Goal: Use online tool/utility: Utilize a website feature to perform a specific function

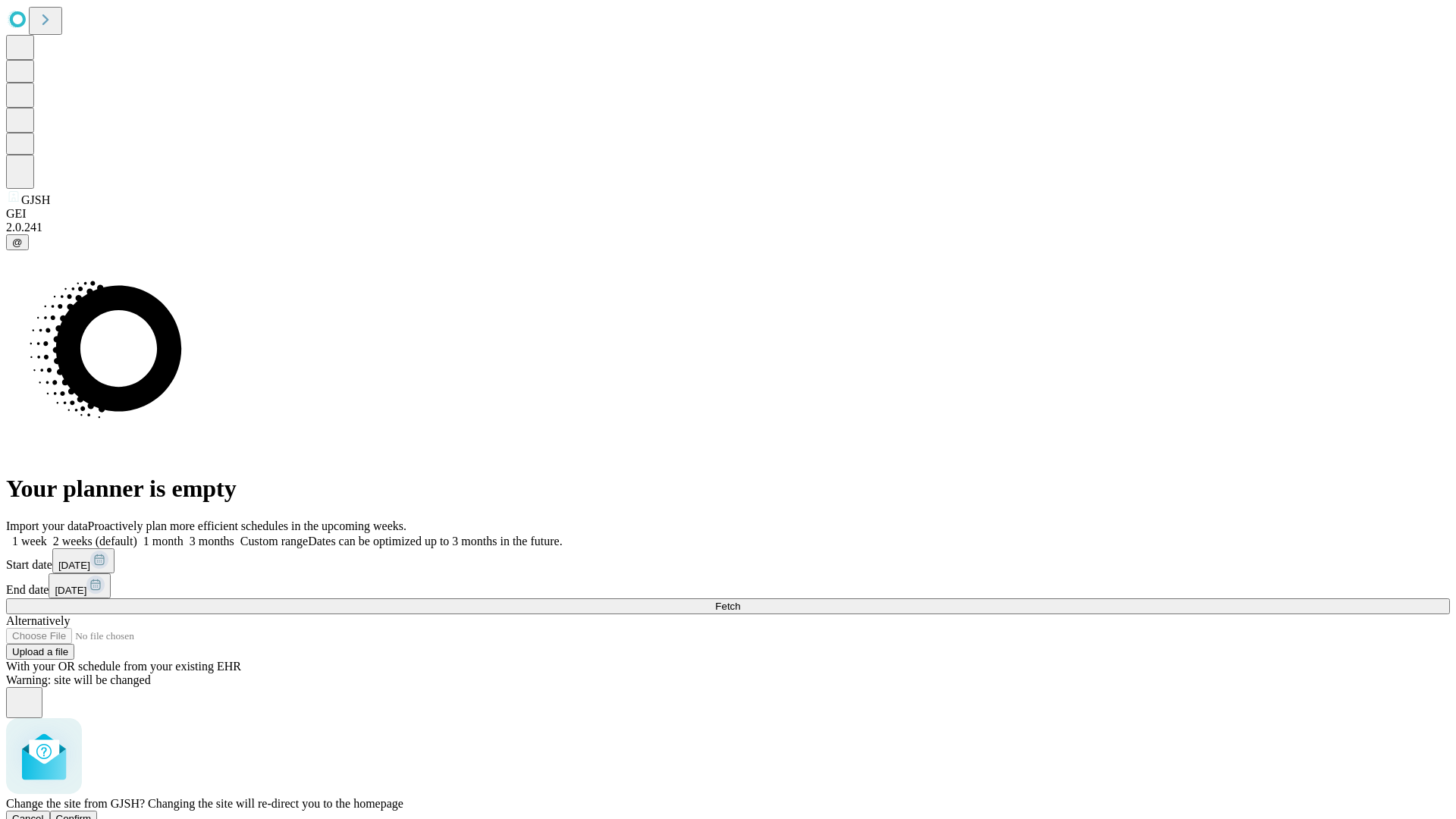
click at [92, 813] on span "Confirm" at bounding box center [74, 818] width 36 height 12
click at [47, 534] on label "1 week" at bounding box center [27, 541] width 41 height 13
click at [740, 601] on span "Fetch" at bounding box center [728, 606] width 25 height 12
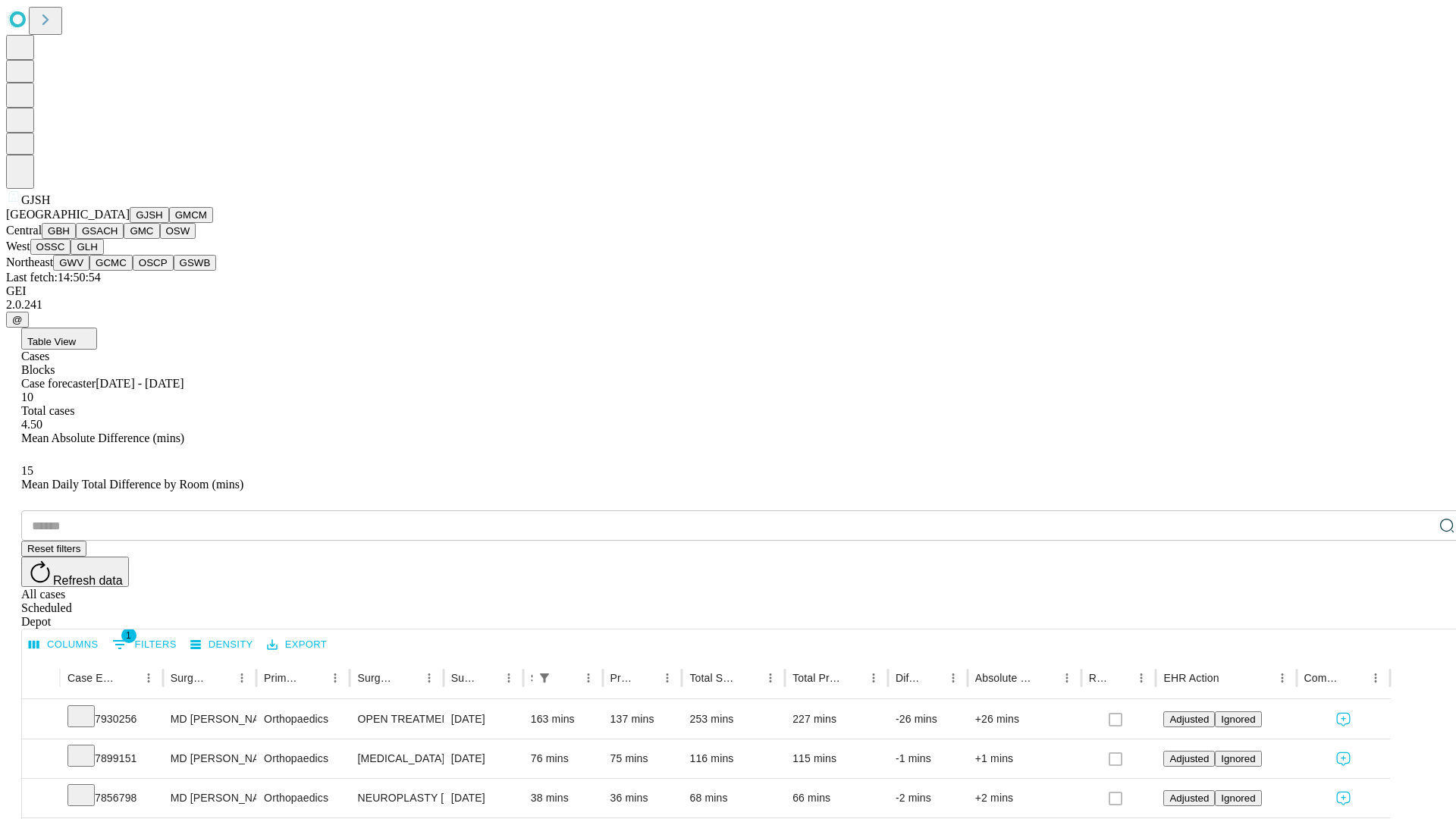
click at [169, 223] on button "GMCM" at bounding box center [191, 214] width 44 height 16
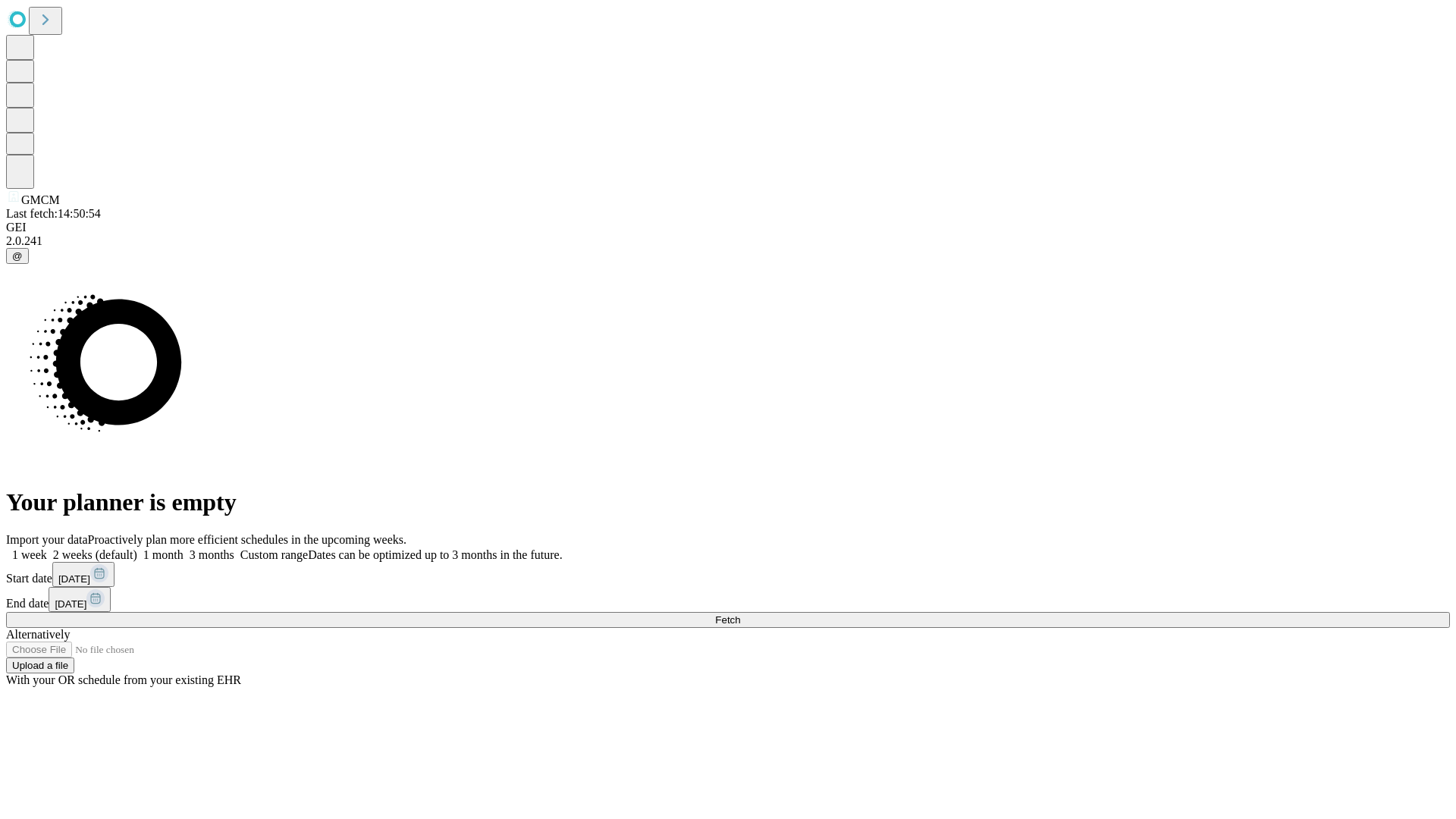
click at [47, 548] on label "1 week" at bounding box center [27, 555] width 41 height 13
click at [740, 614] on span "Fetch" at bounding box center [728, 619] width 25 height 12
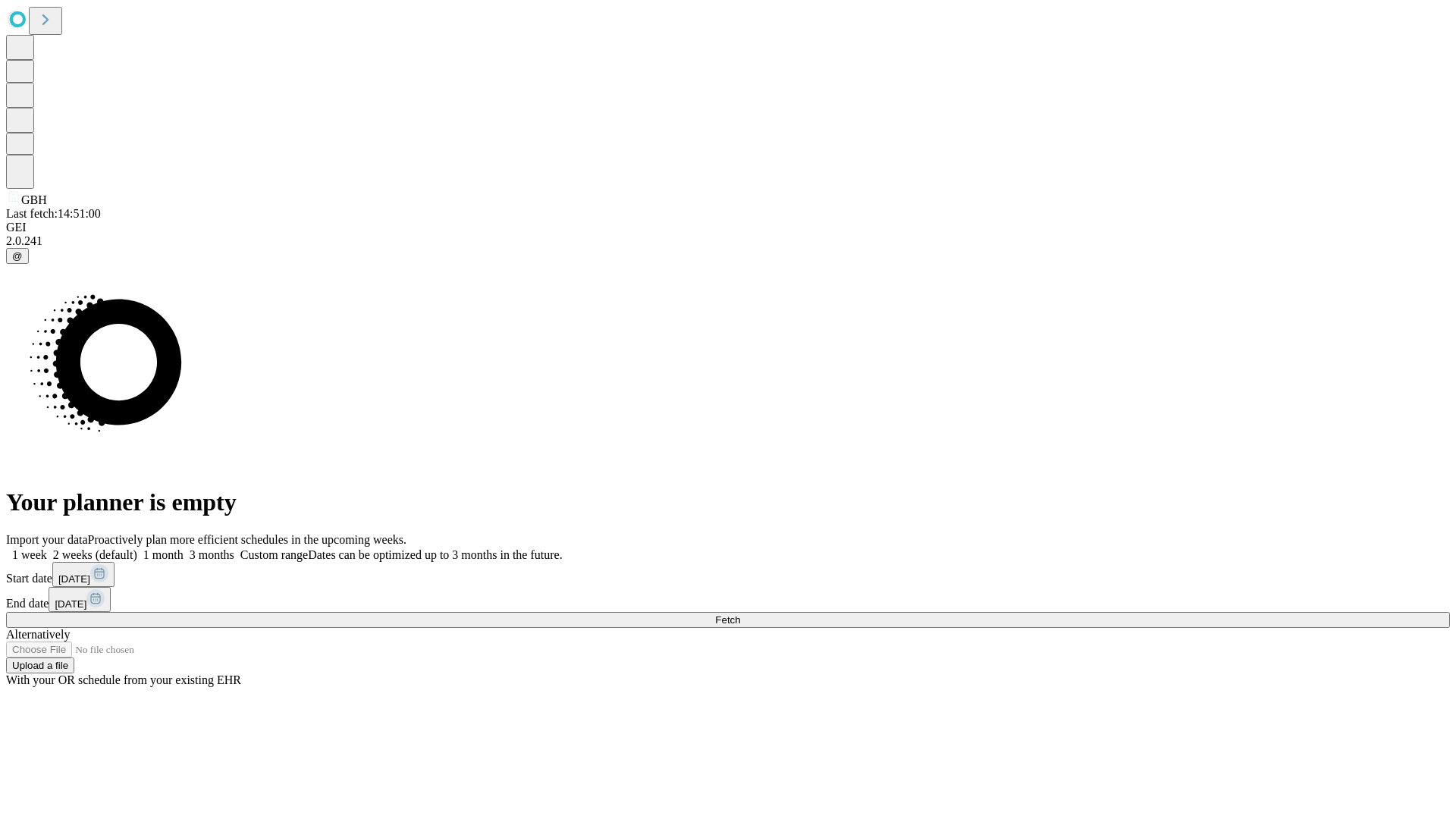
click at [47, 548] on label "1 week" at bounding box center [27, 555] width 41 height 13
click at [740, 614] on span "Fetch" at bounding box center [728, 619] width 25 height 12
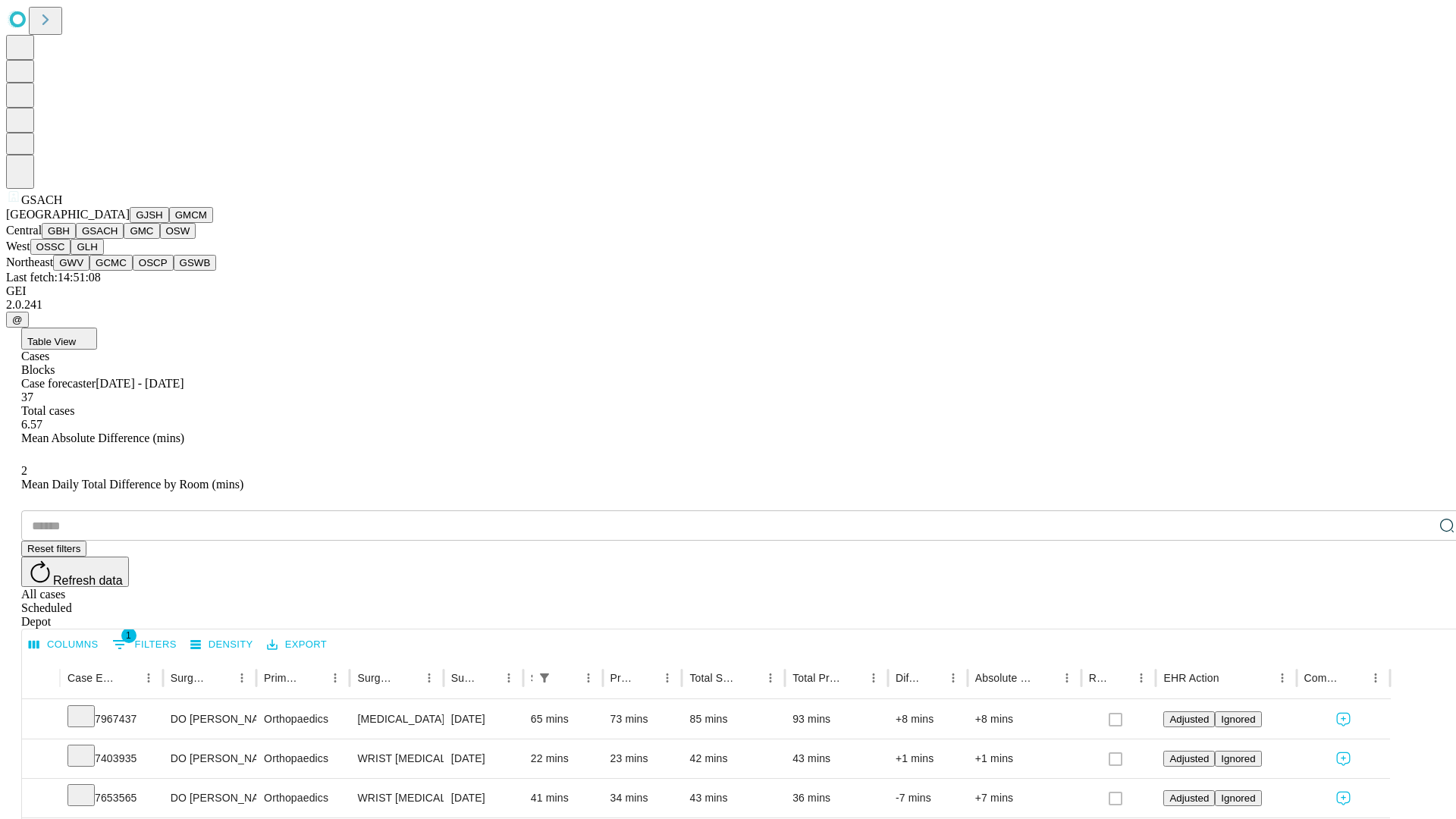
click at [123, 239] on button "GMC" at bounding box center [141, 231] width 36 height 16
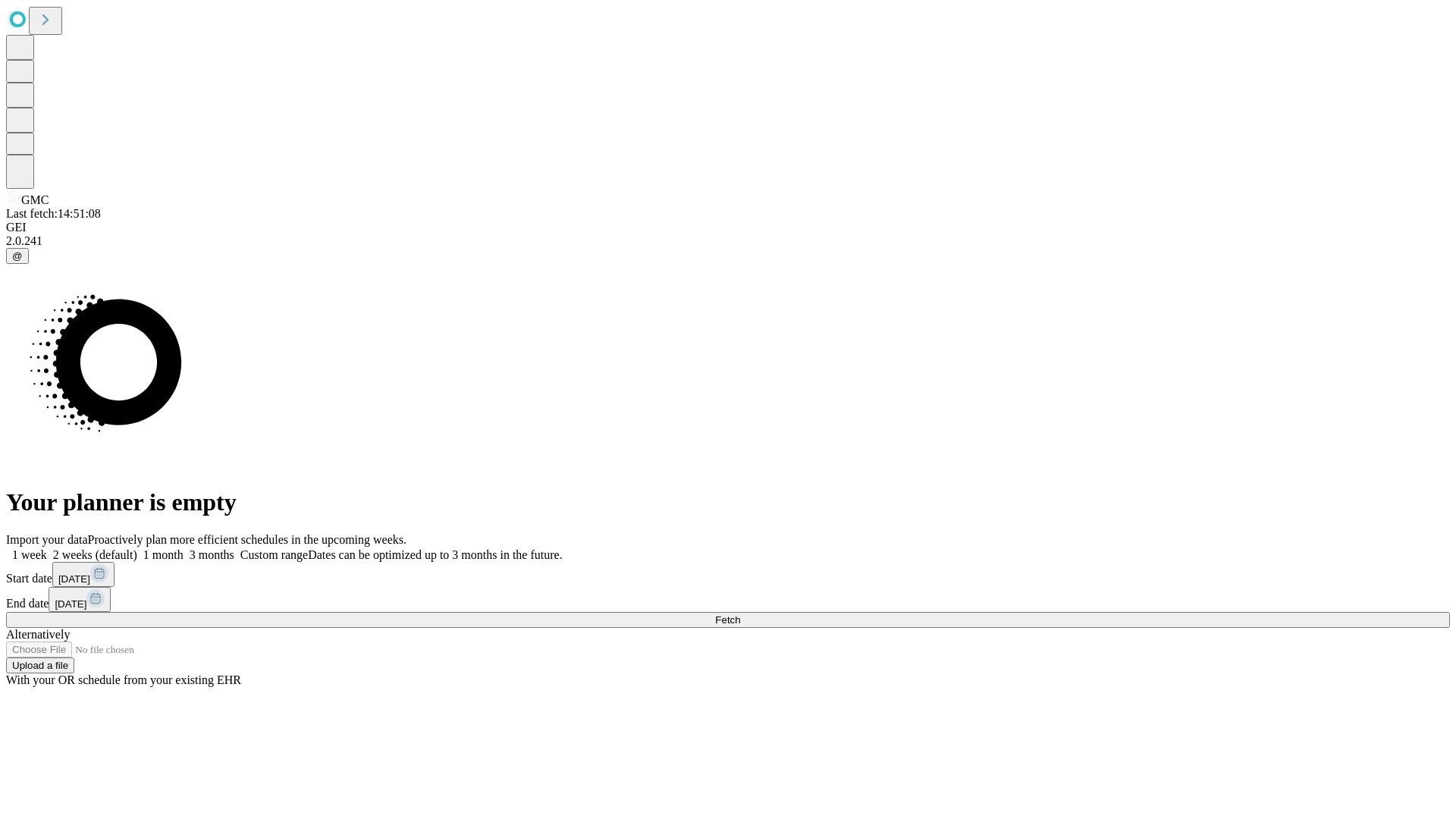
click at [47, 548] on label "1 week" at bounding box center [27, 555] width 41 height 13
click at [740, 614] on span "Fetch" at bounding box center [728, 619] width 25 height 12
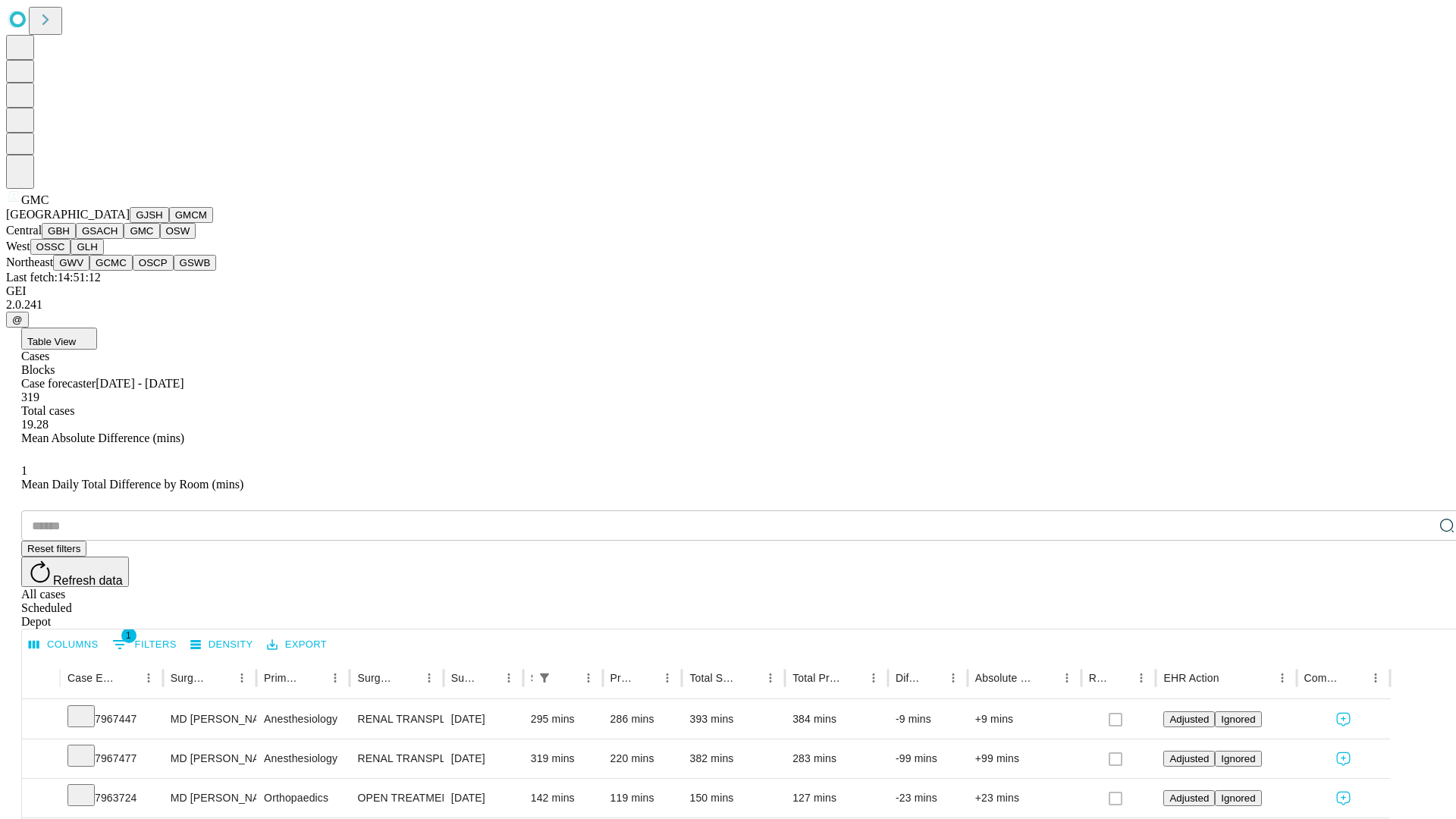
click at [160, 239] on button "OSW" at bounding box center [178, 231] width 37 height 16
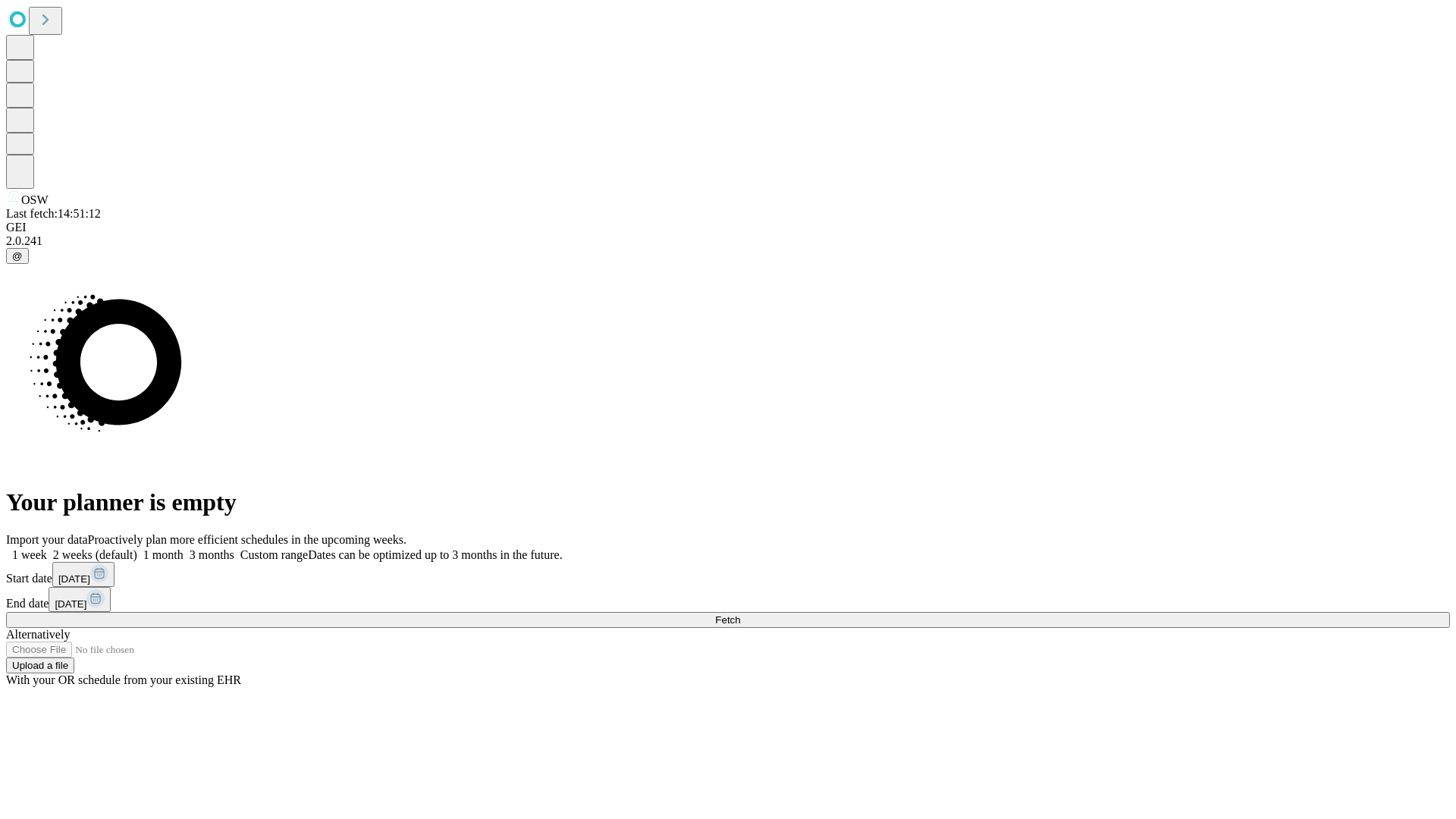
click at [47, 548] on label "1 week" at bounding box center [27, 555] width 41 height 13
click at [740, 614] on span "Fetch" at bounding box center [728, 619] width 25 height 12
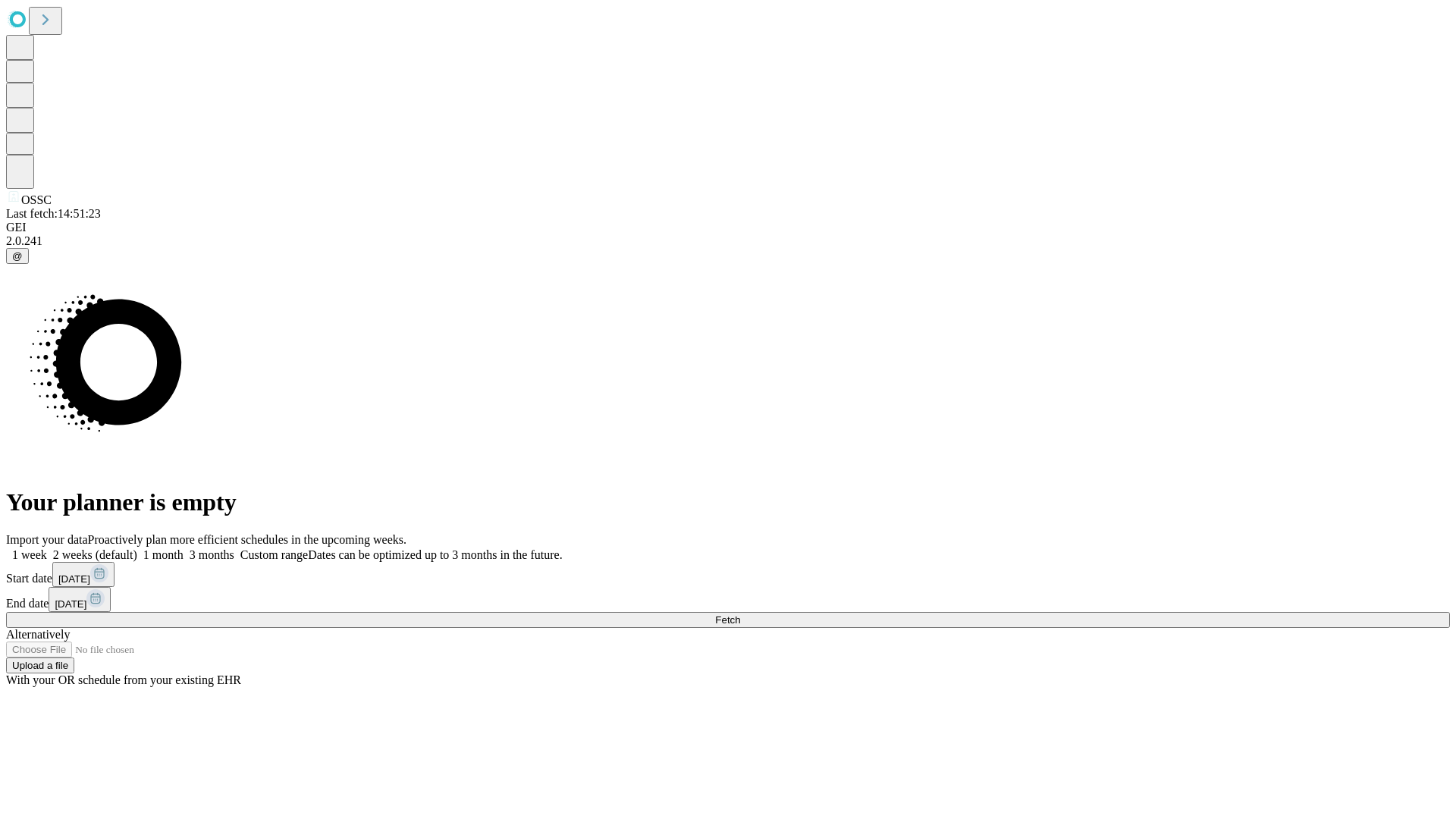
click at [47, 548] on label "1 week" at bounding box center [27, 555] width 41 height 13
click at [740, 614] on span "Fetch" at bounding box center [728, 619] width 25 height 12
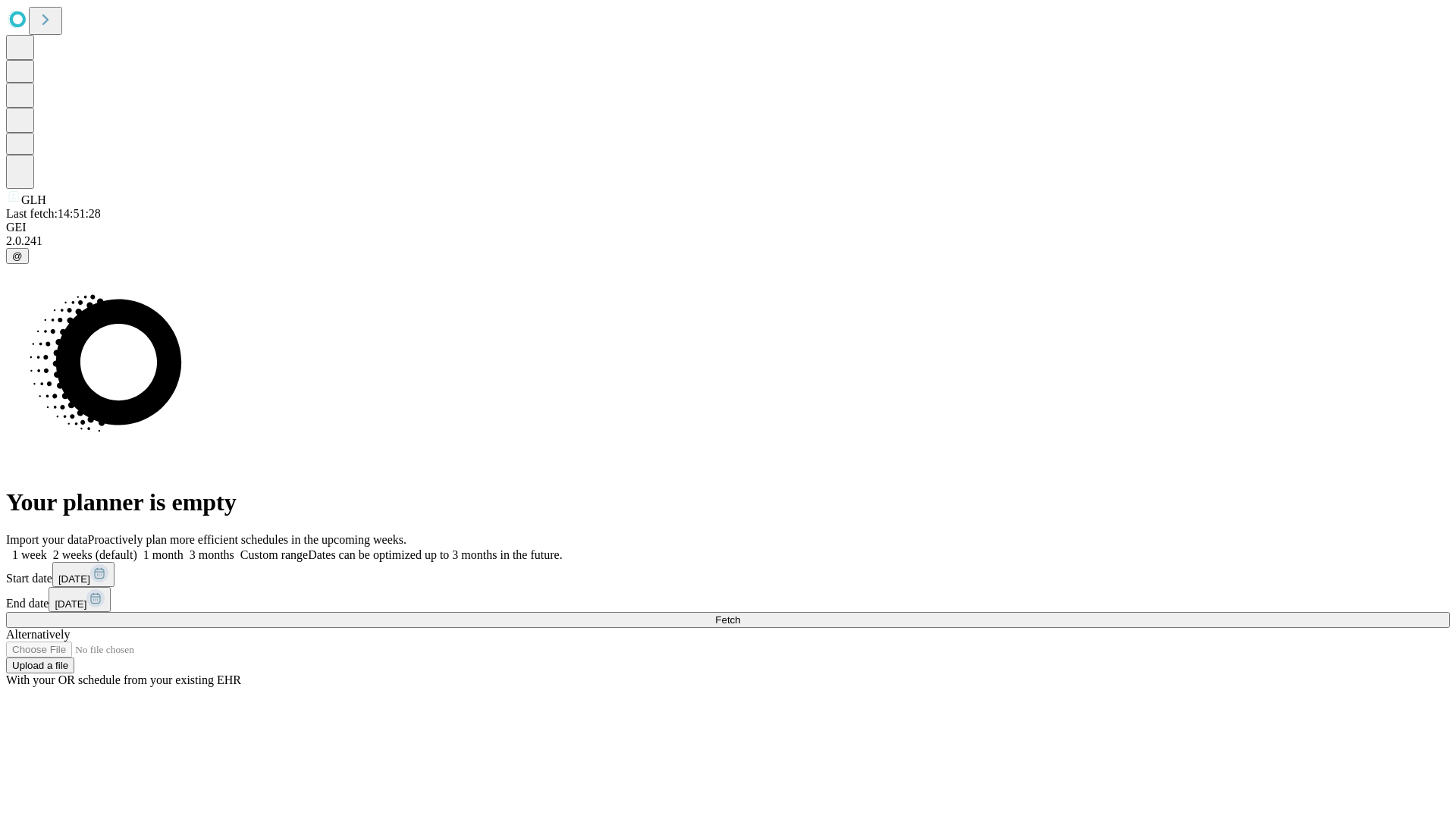
click at [47, 548] on label "1 week" at bounding box center [27, 555] width 41 height 13
click at [740, 614] on span "Fetch" at bounding box center [728, 619] width 25 height 12
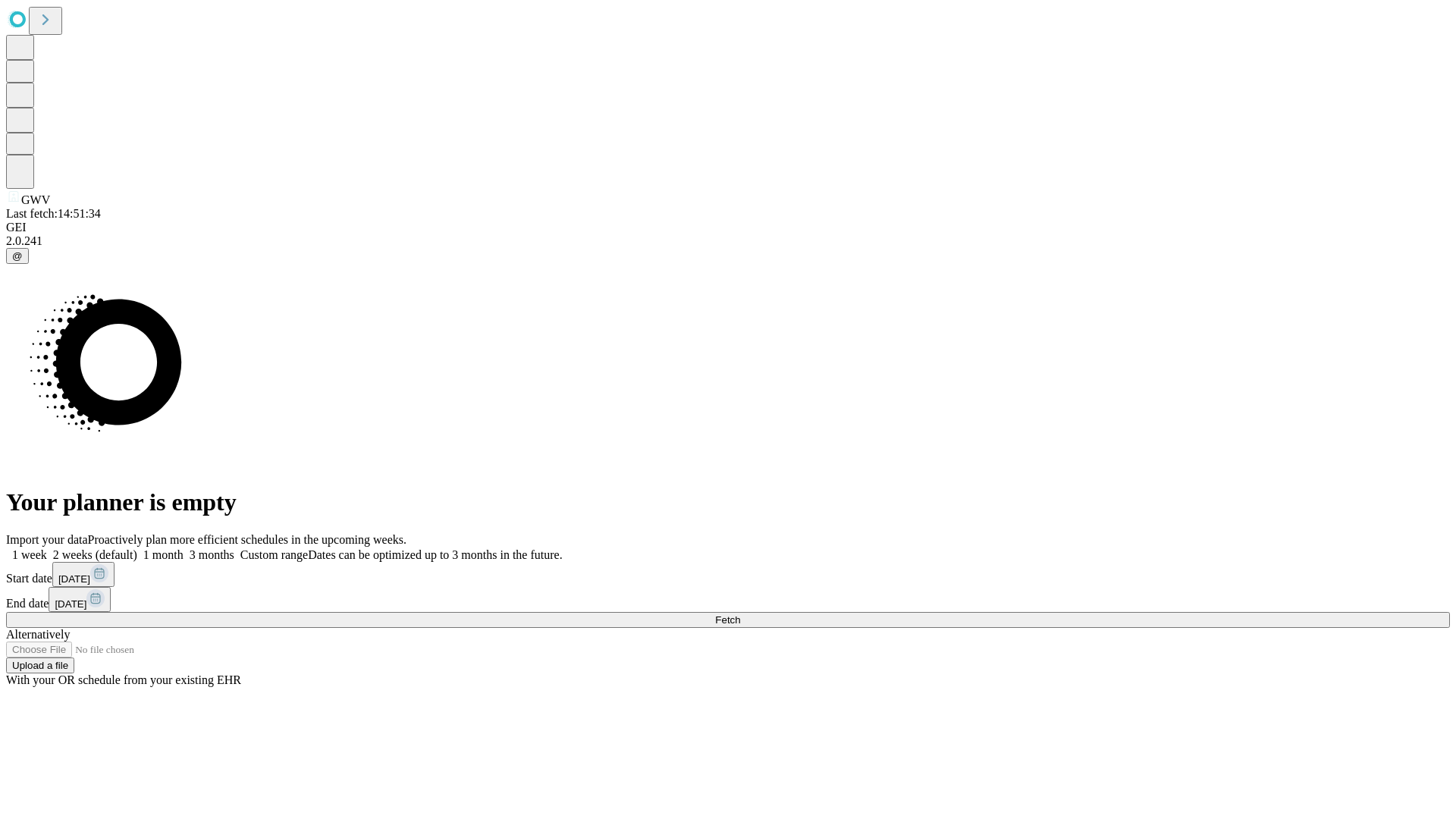
click at [47, 548] on label "1 week" at bounding box center [27, 555] width 41 height 13
click at [740, 614] on span "Fetch" at bounding box center [728, 619] width 25 height 12
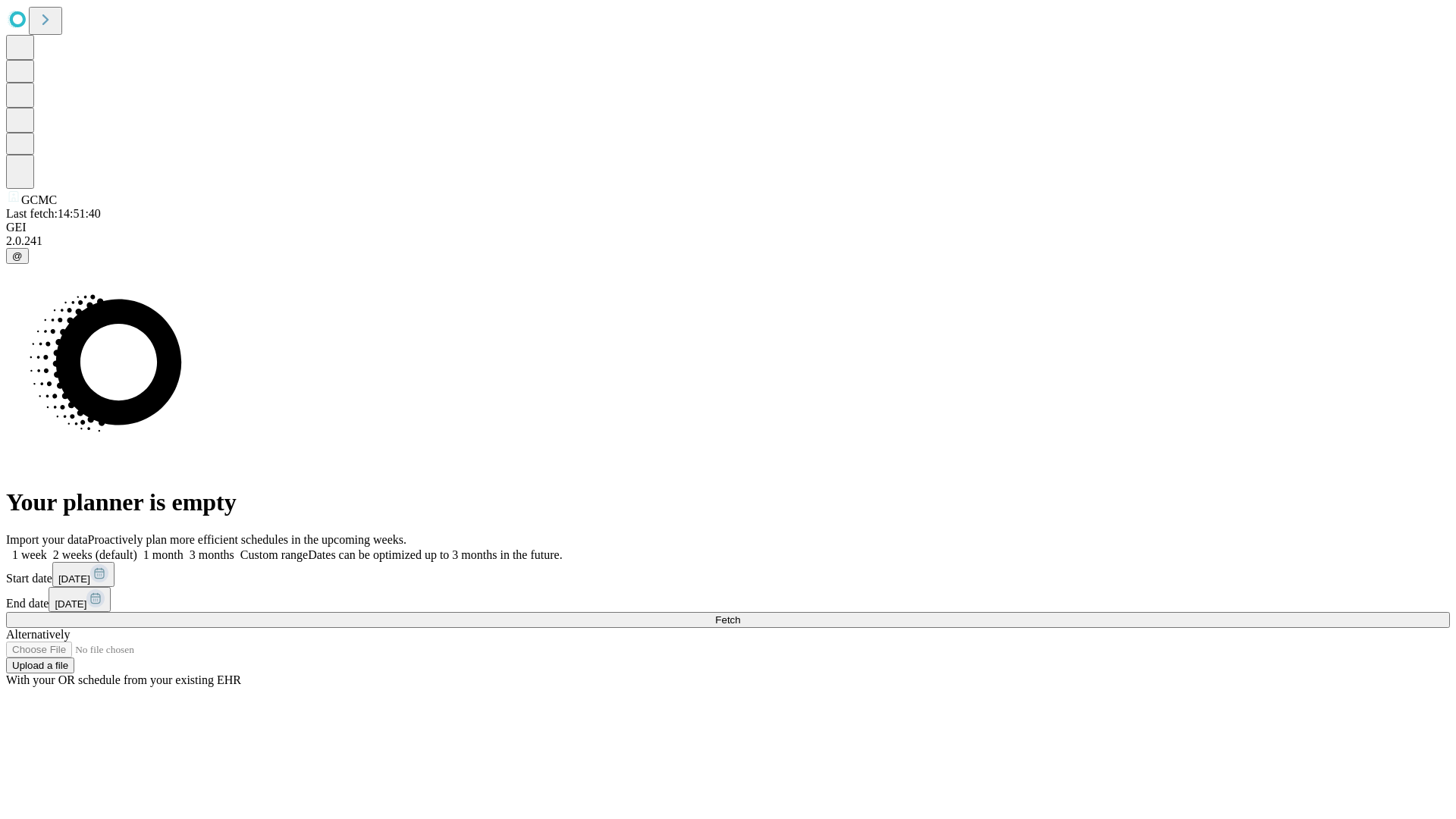
click at [47, 548] on label "1 week" at bounding box center [27, 555] width 41 height 13
click at [740, 614] on span "Fetch" at bounding box center [728, 619] width 25 height 12
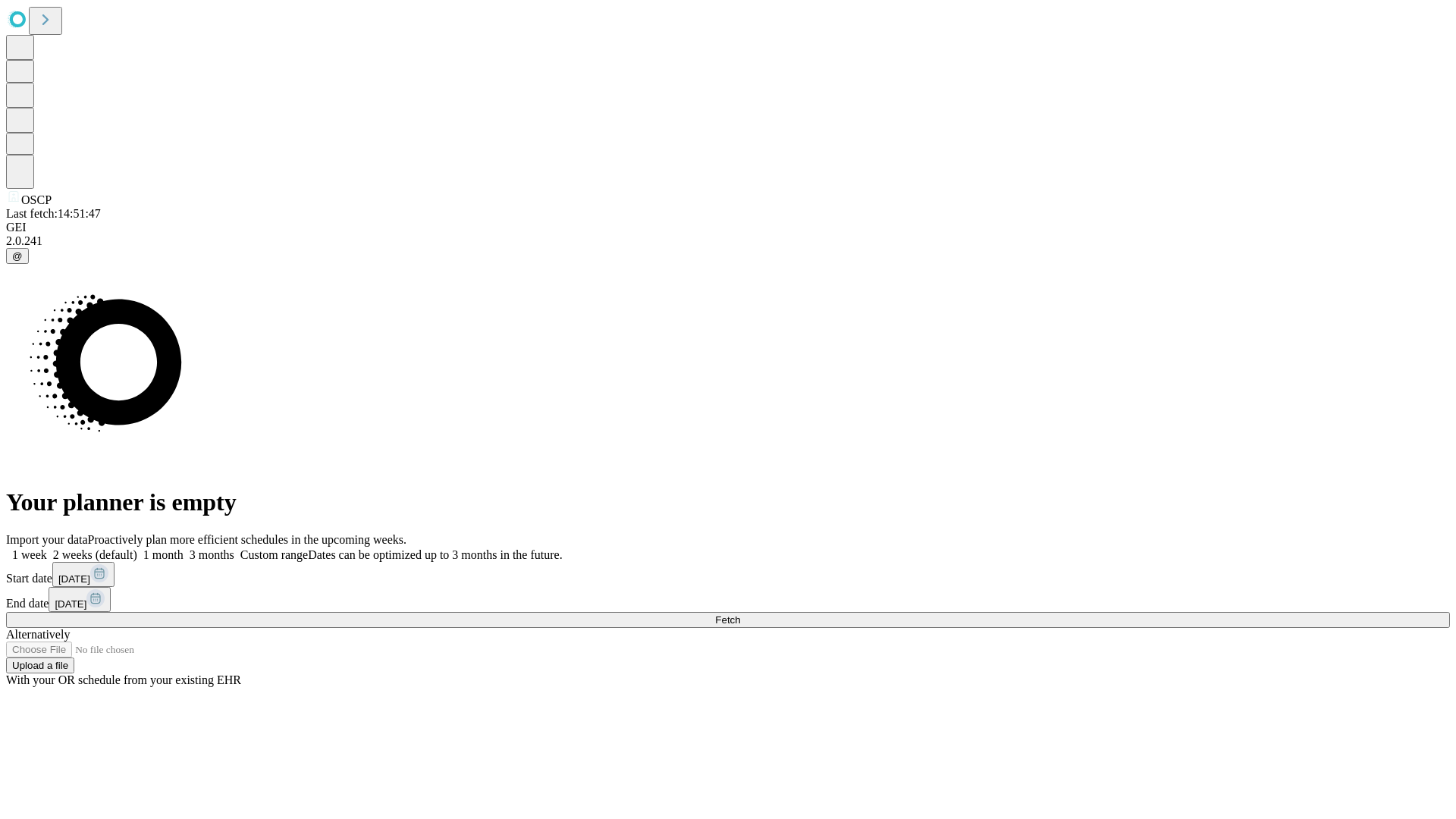
click at [740, 614] on span "Fetch" at bounding box center [728, 619] width 25 height 12
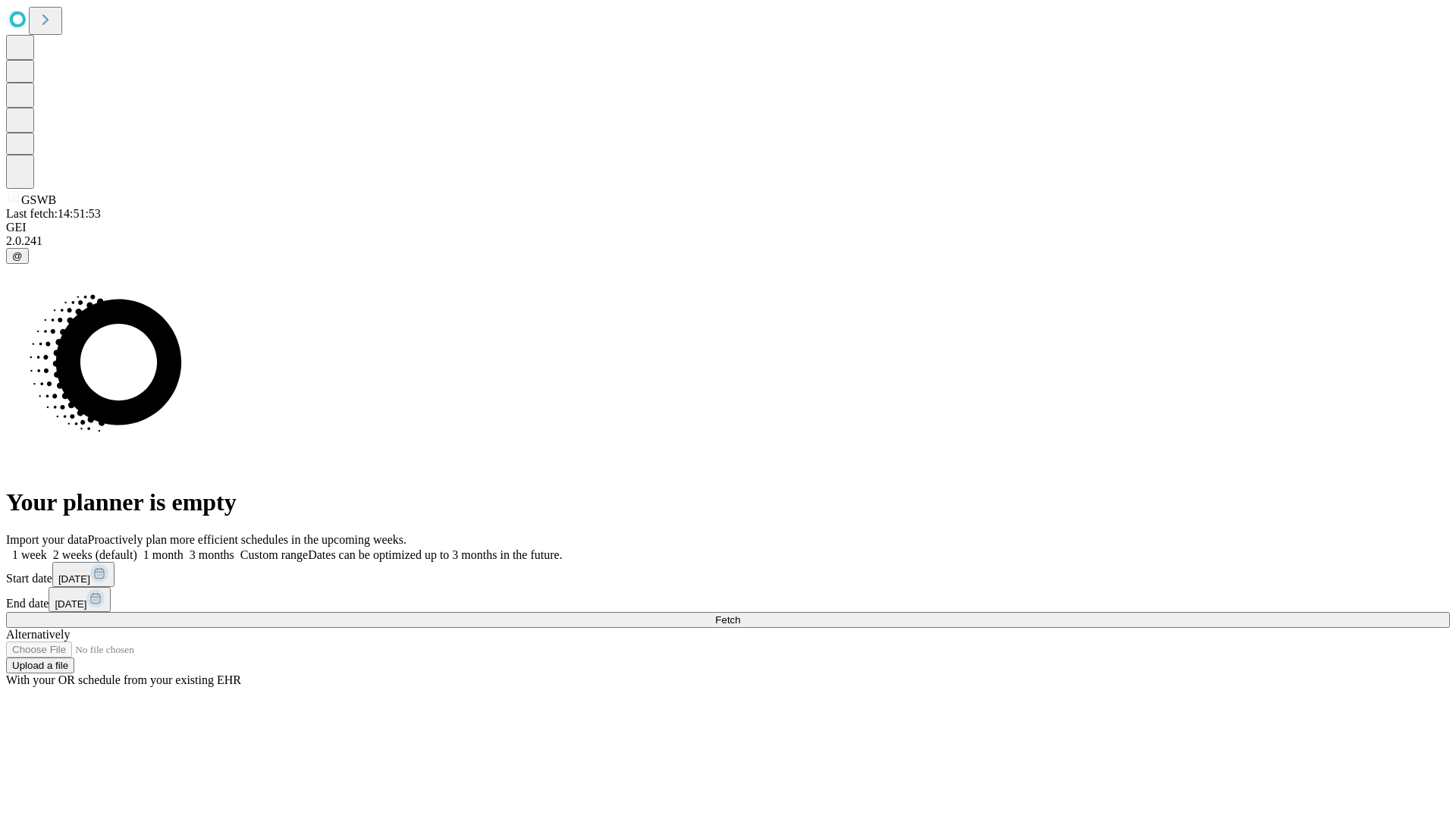
click at [47, 548] on label "1 week" at bounding box center [27, 555] width 41 height 13
click at [740, 614] on span "Fetch" at bounding box center [728, 619] width 25 height 12
